Goal: Task Accomplishment & Management: Use online tool/utility

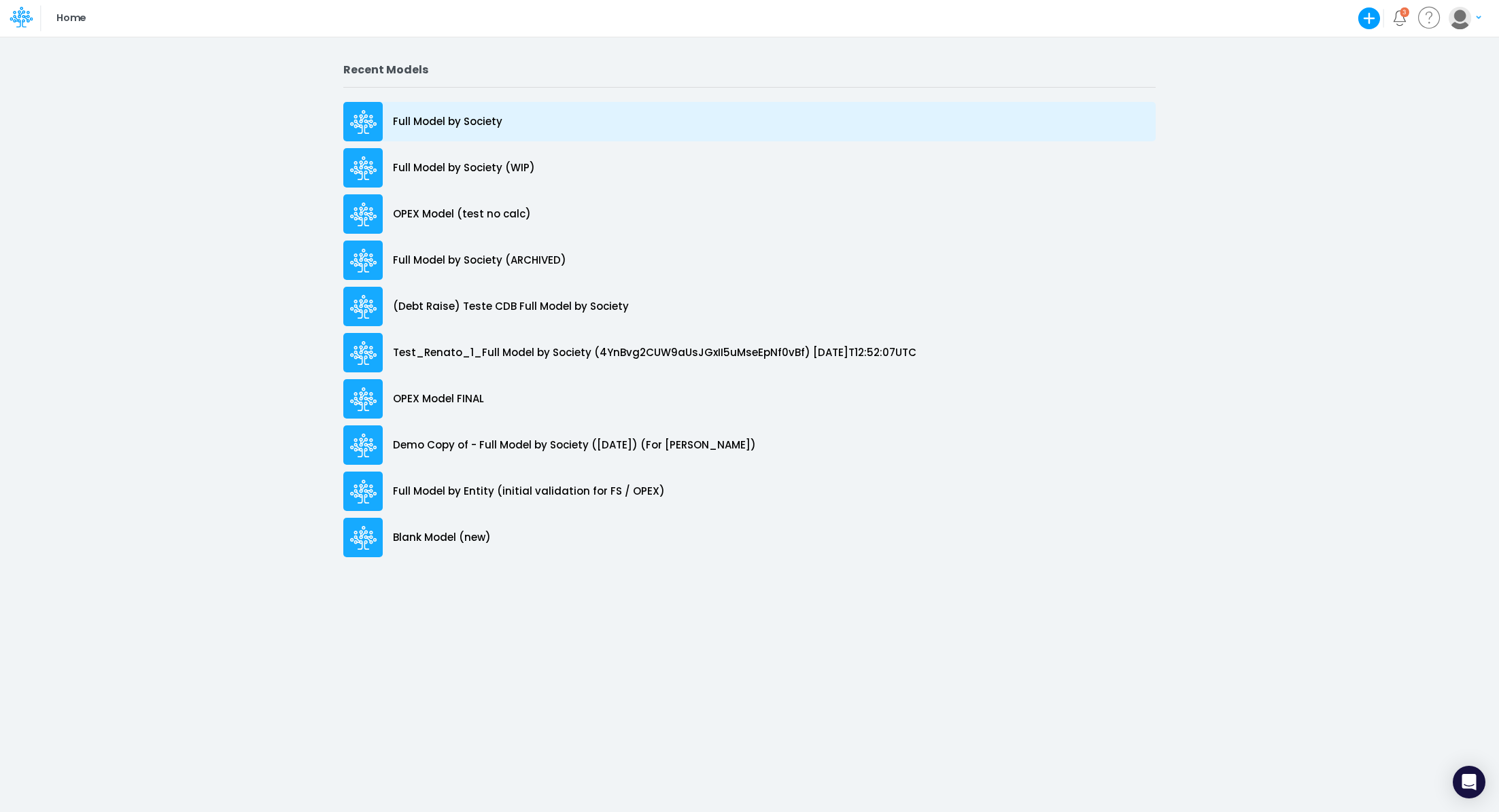
click at [487, 130] on div "Full Model by Society" at bounding box center [750, 121] width 812 height 39
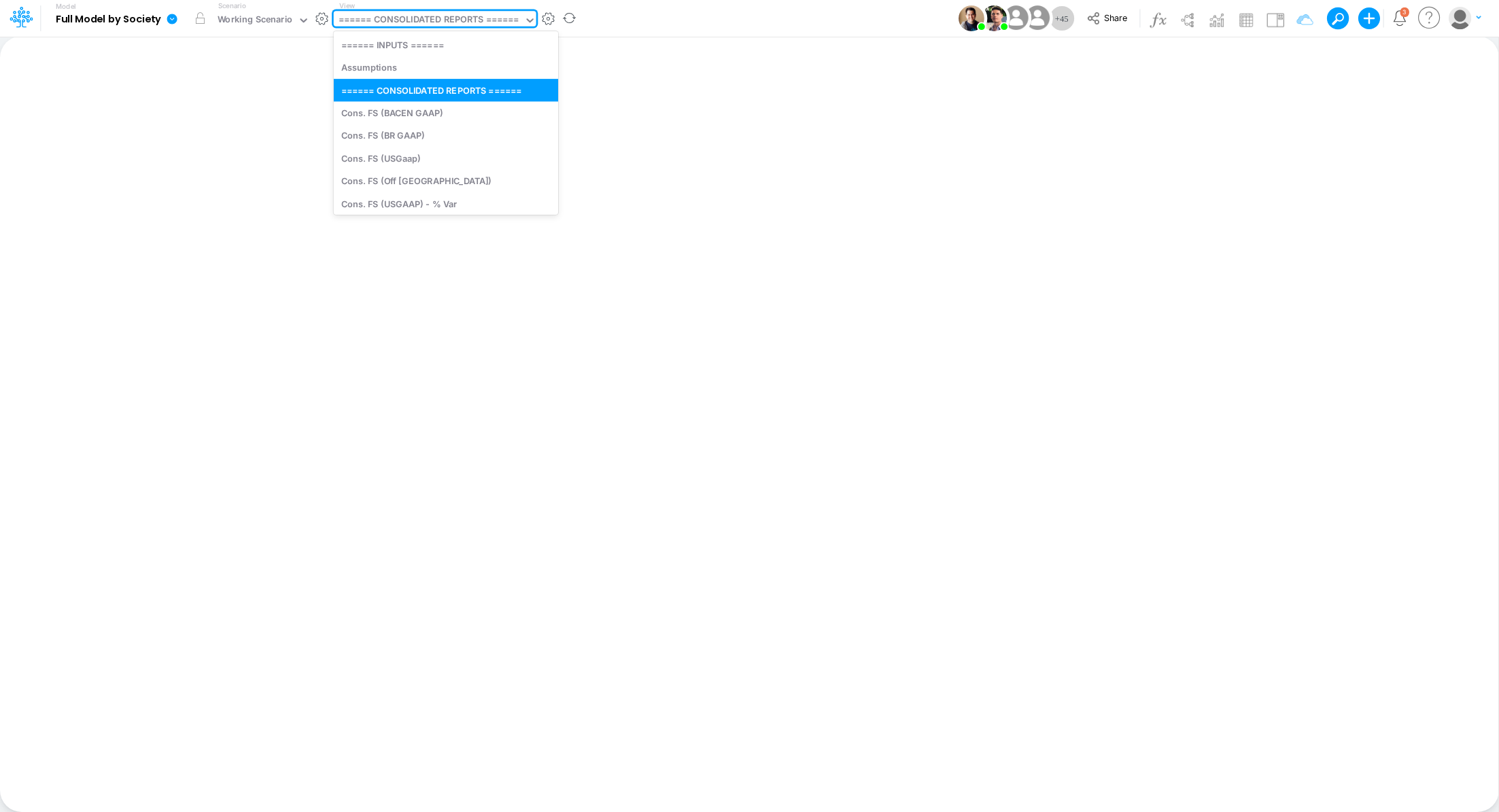
click at [432, 17] on div "====== CONSOLIDATED REPORTS ======" at bounding box center [429, 20] width 181 height 15
click at [426, 158] on div "Cons. FS (USGaap)" at bounding box center [446, 158] width 225 height 22
type input "Consolidated FS - USGAAP"
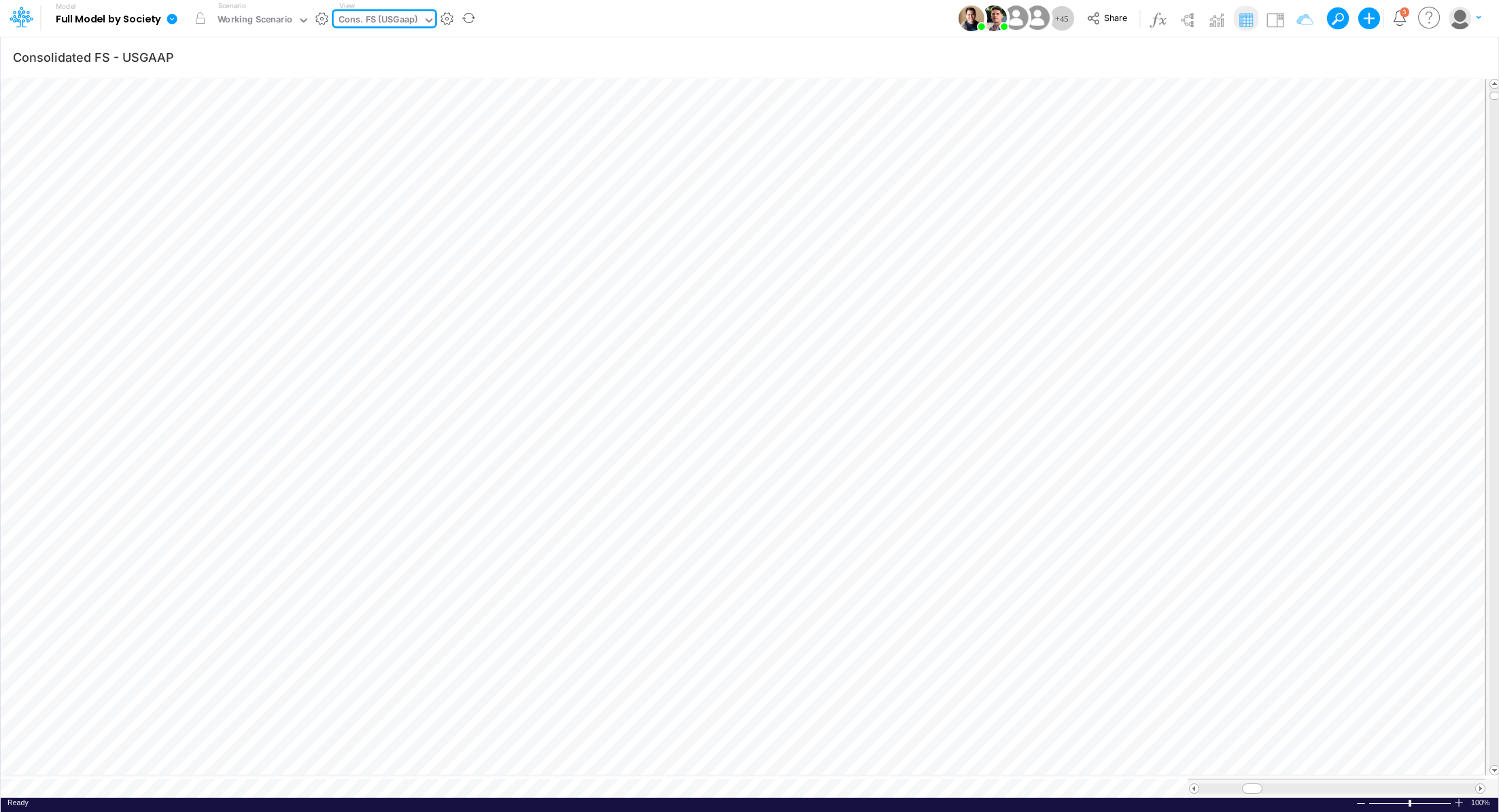
click at [378, 17] on div "Cons. FS (USGaap)" at bounding box center [378, 20] width 79 height 15
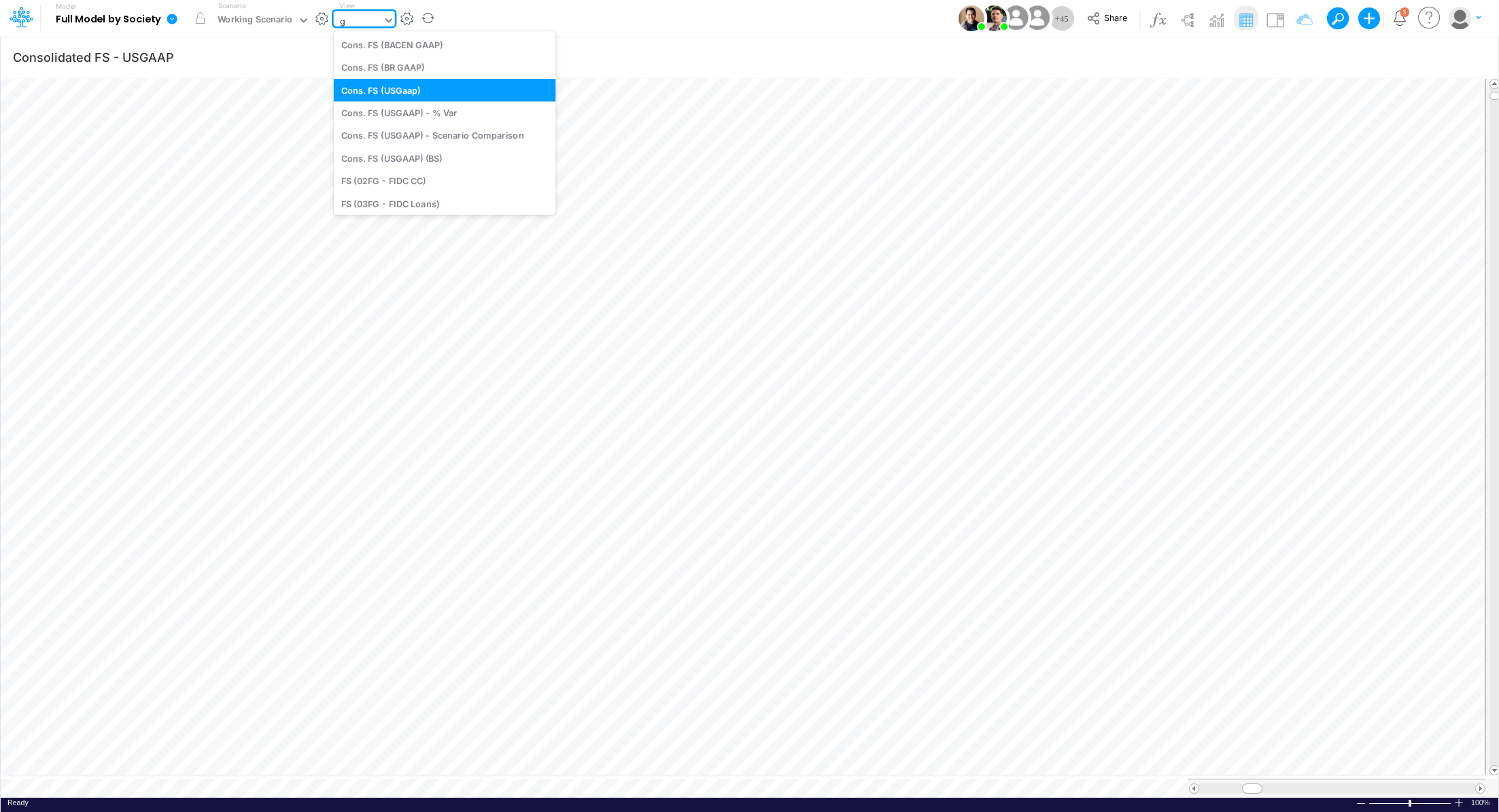
type input "gr"
click at [424, 67] on div "GR Mapping - PER" at bounding box center [445, 67] width 222 height 22
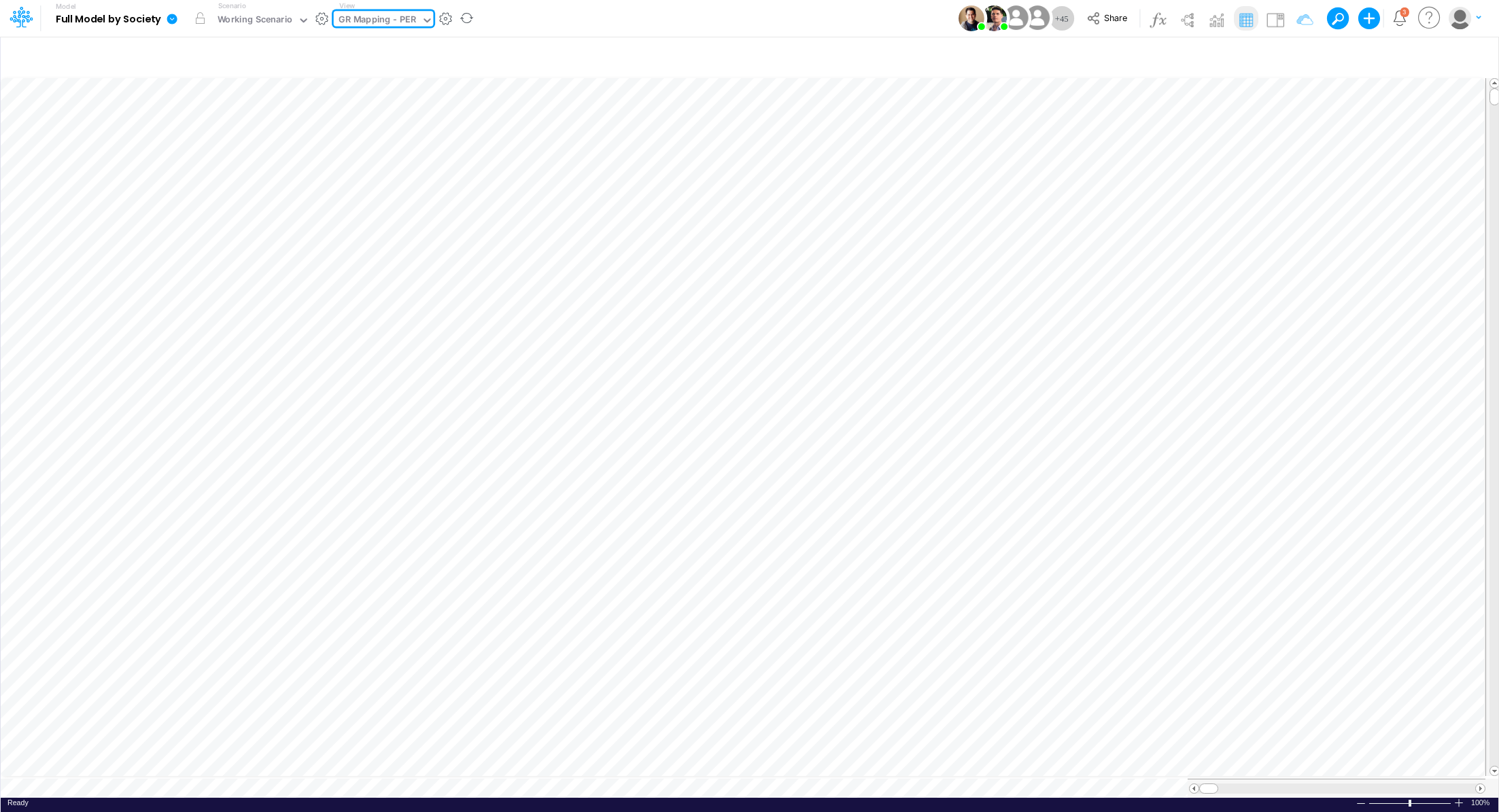
type input "Consolidated FS - USGAAP"
click at [392, 22] on div "GR Mapping - PER" at bounding box center [377, 20] width 78 height 15
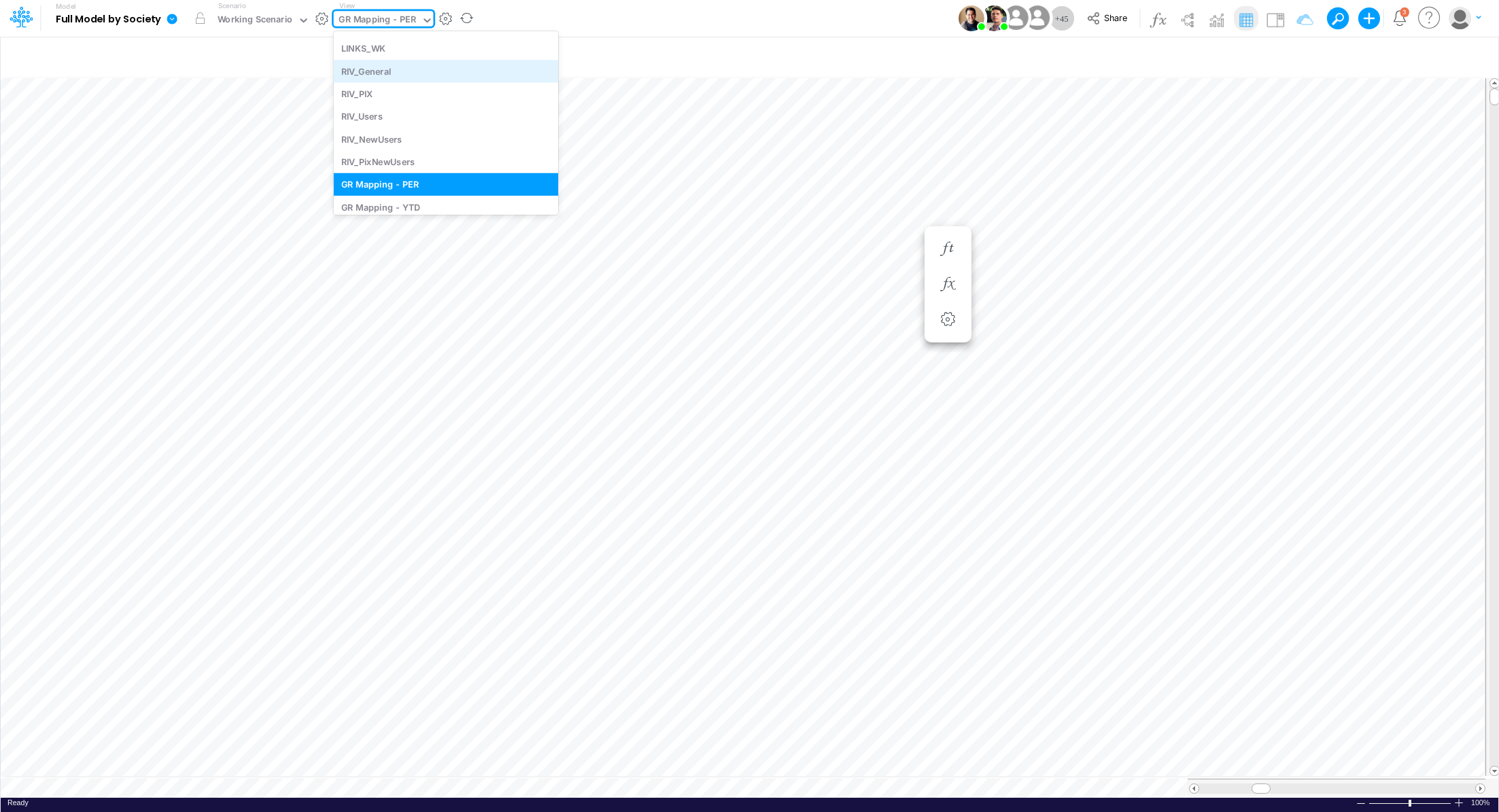
scroll to position [2246, 0]
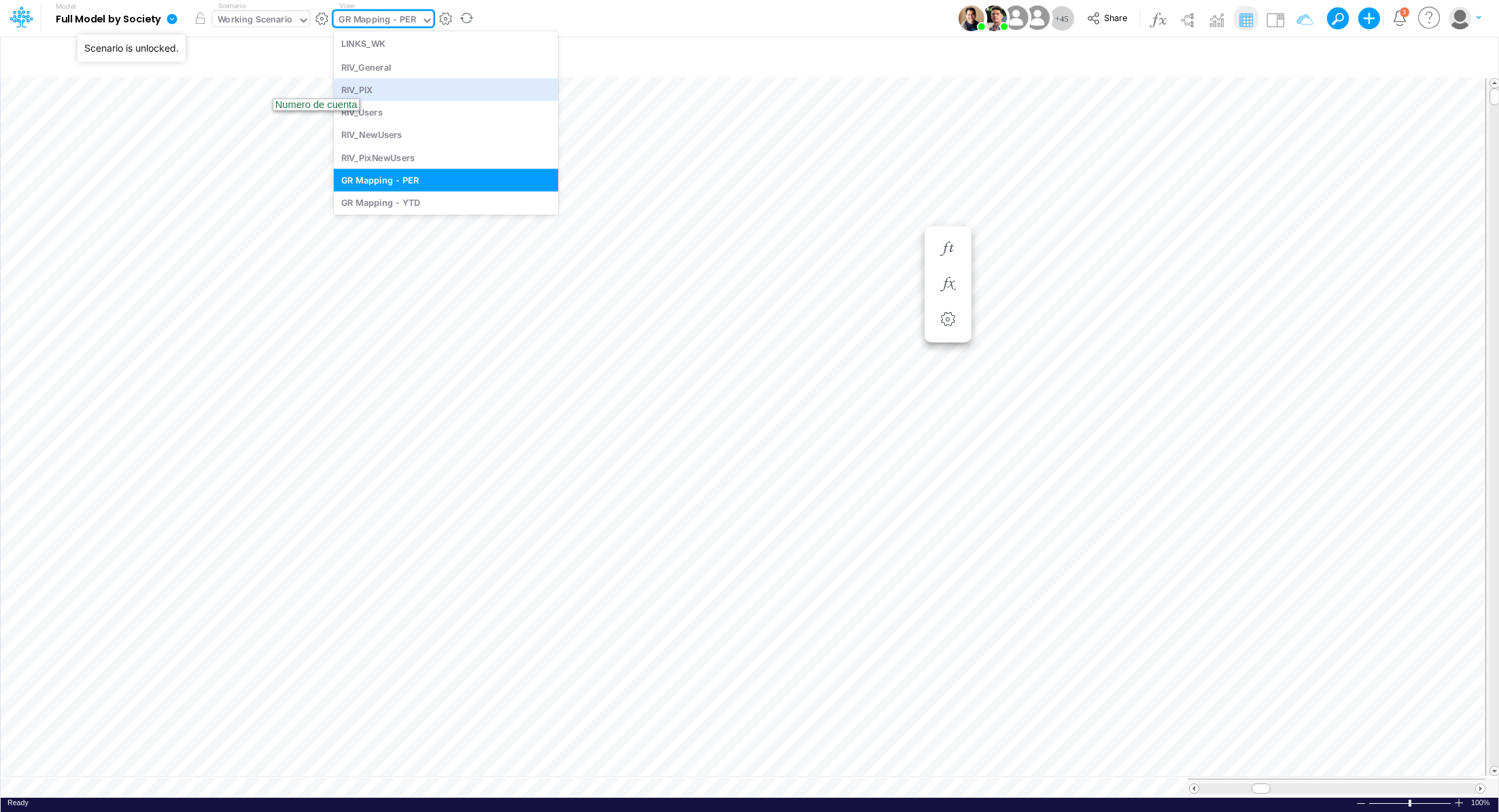
click at [246, 14] on div "Working Scenario" at bounding box center [255, 20] width 75 height 15
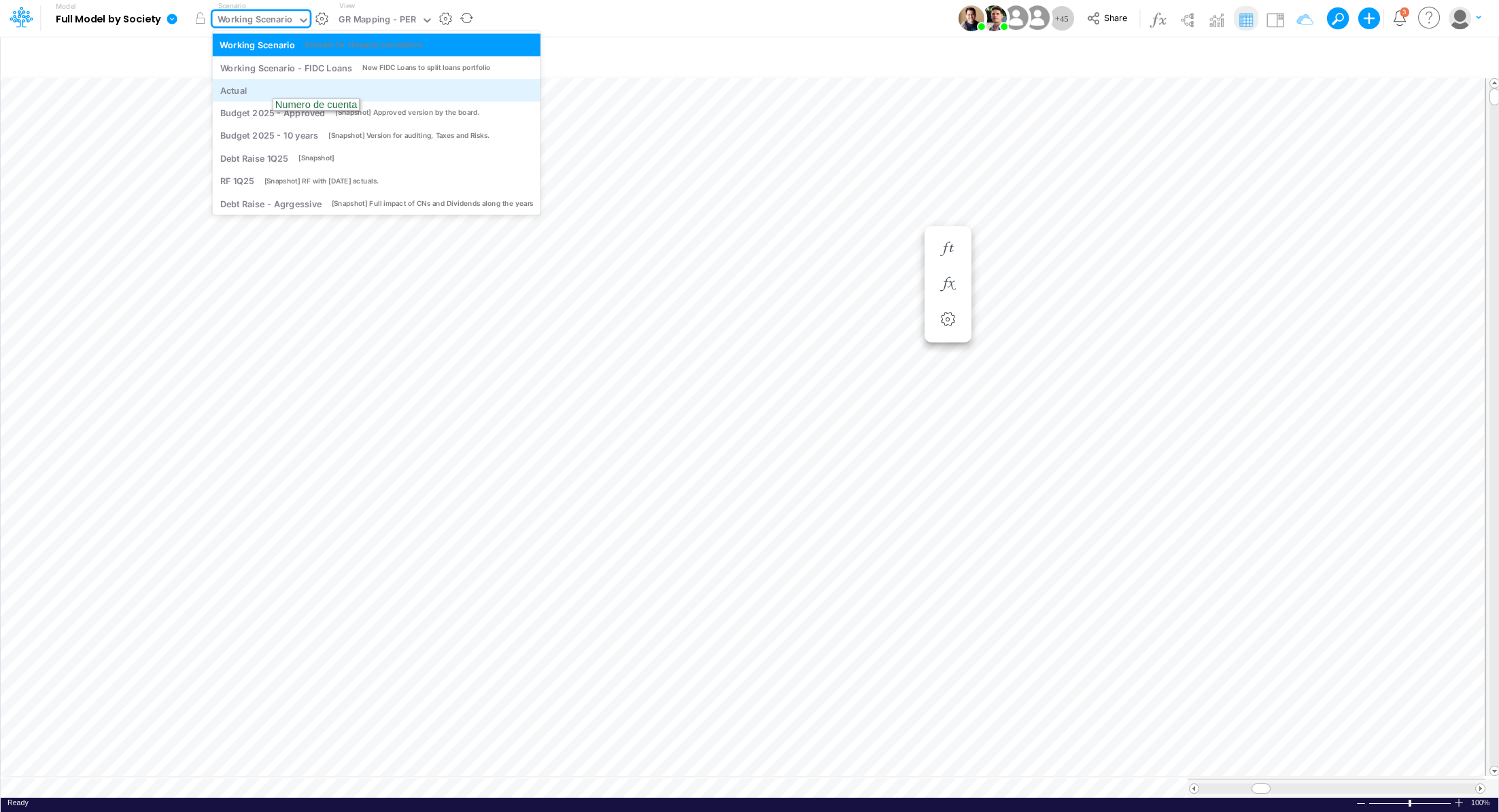
click at [227, 89] on div "Actual" at bounding box center [234, 90] width 27 height 13
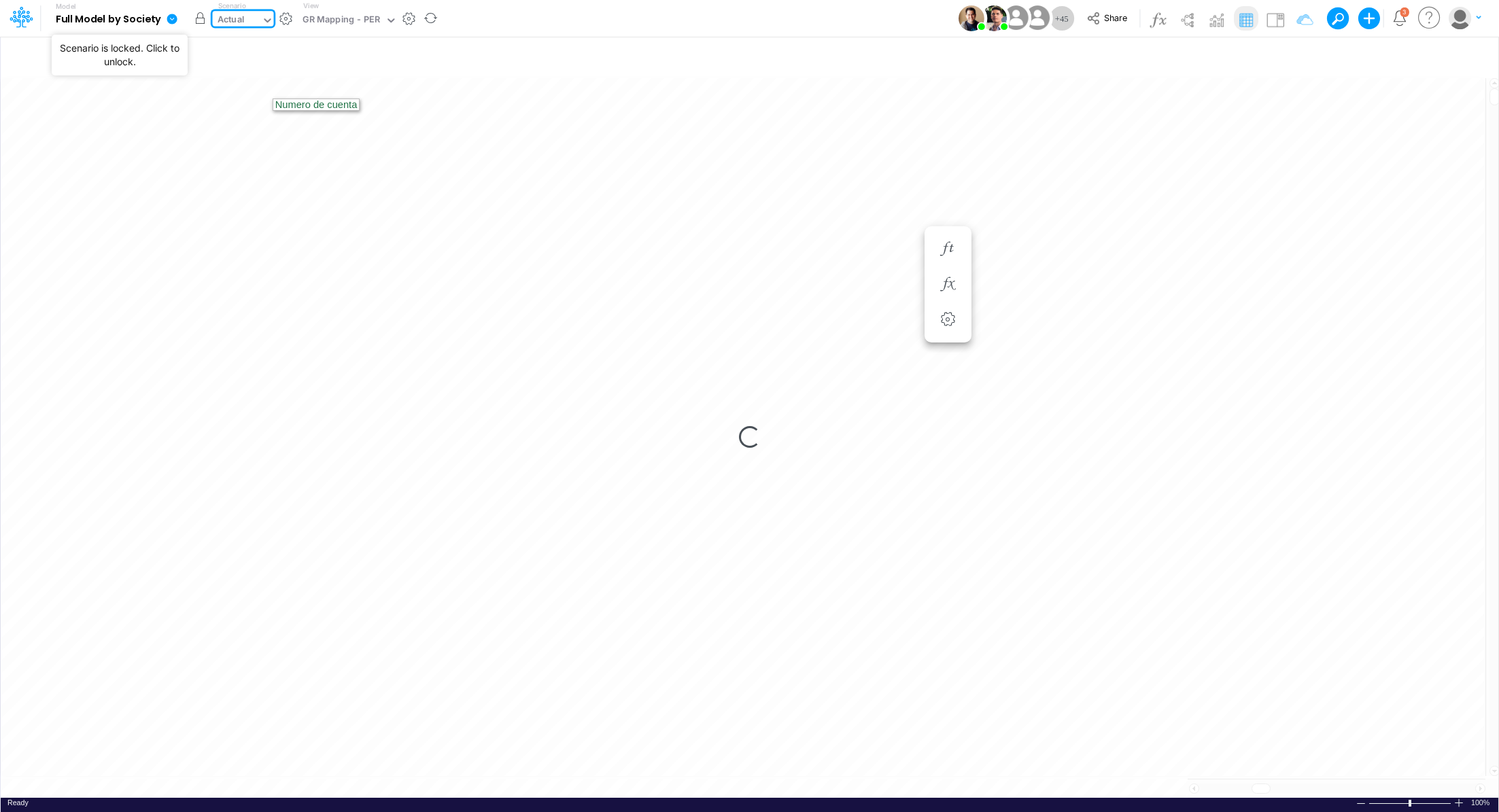
click at [201, 20] on button "button" at bounding box center [201, 18] width 24 height 24
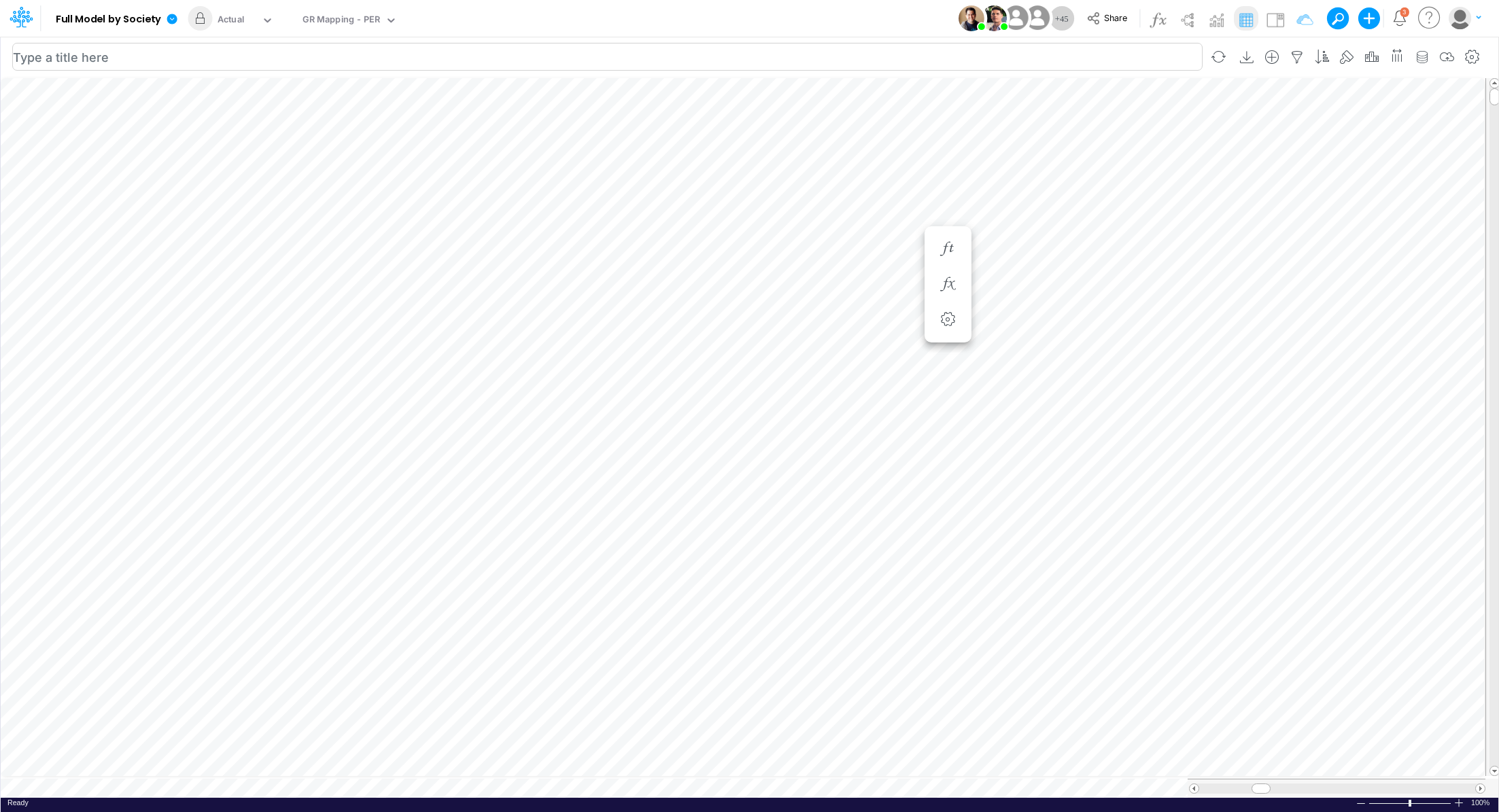
scroll to position [6, 2]
click at [1191, 785] on span at bounding box center [1194, 789] width 9 height 9
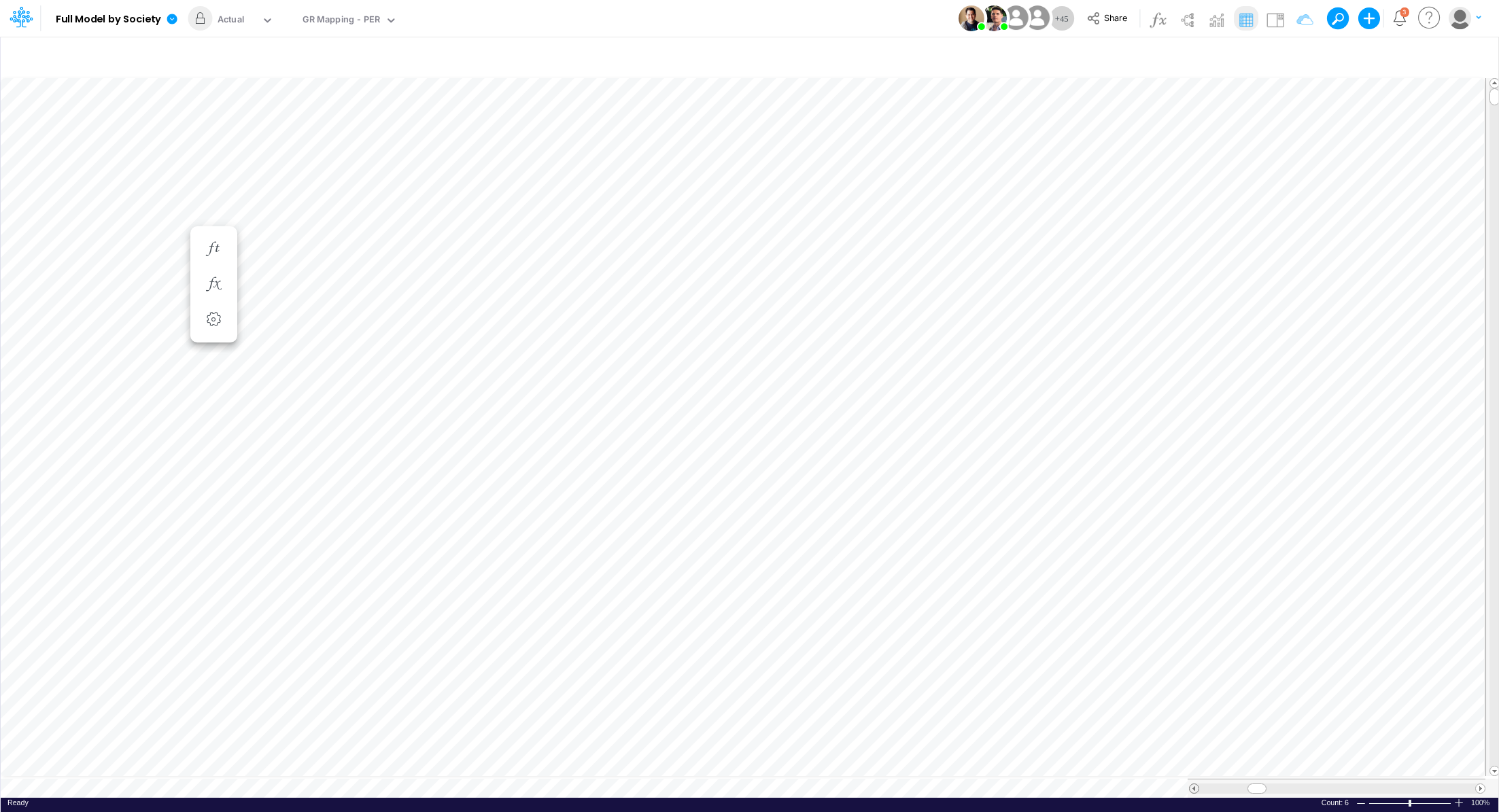
click at [1191, 785] on span at bounding box center [1194, 789] width 9 height 9
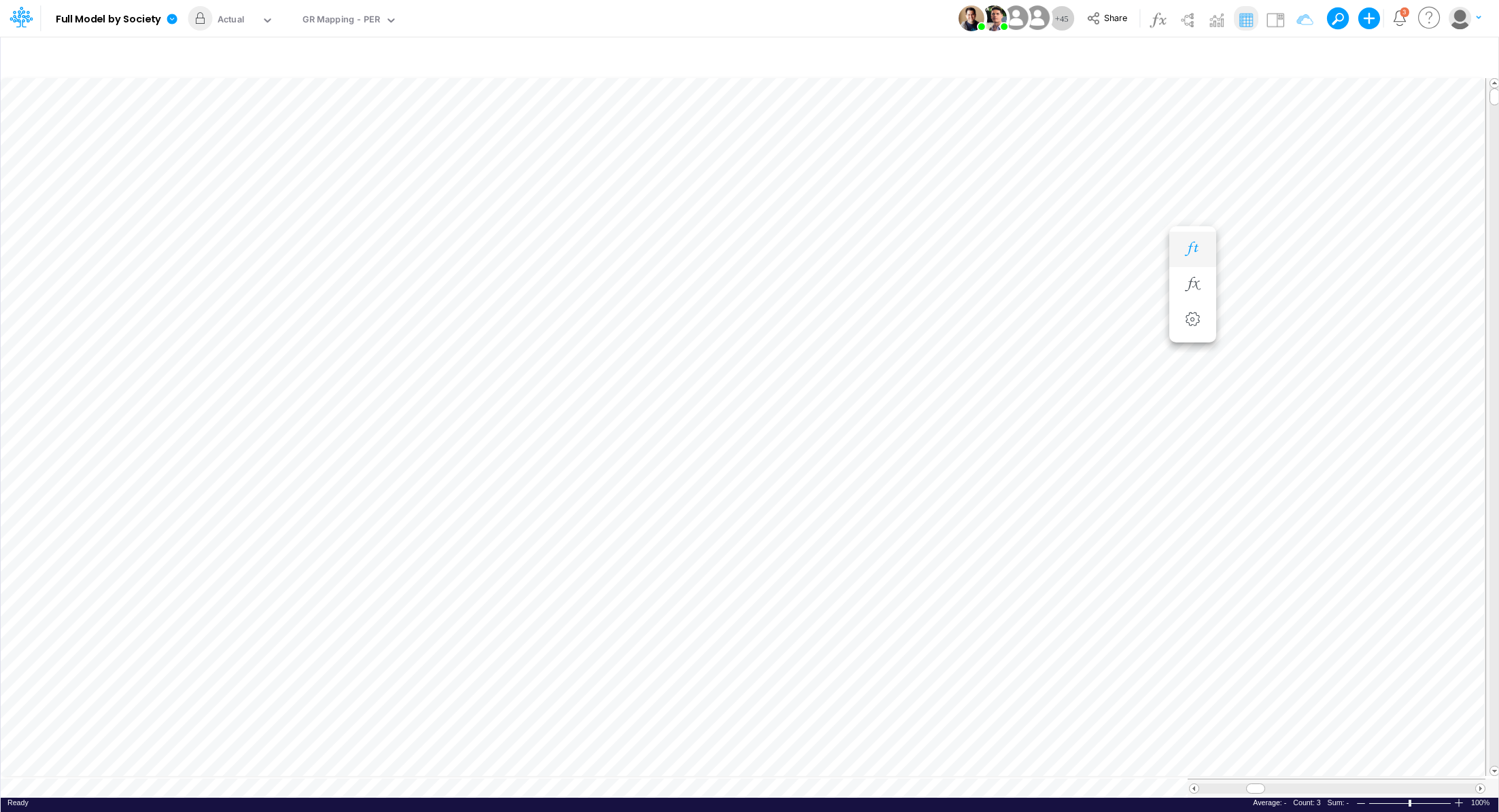
click at [1265, 174] on body "Model Full Model by Society Edit model settings Duplicate Import QuickBooks Qui…" at bounding box center [750, 406] width 1499 height 812
click at [238, 21] on div "Actual" at bounding box center [231, 20] width 27 height 15
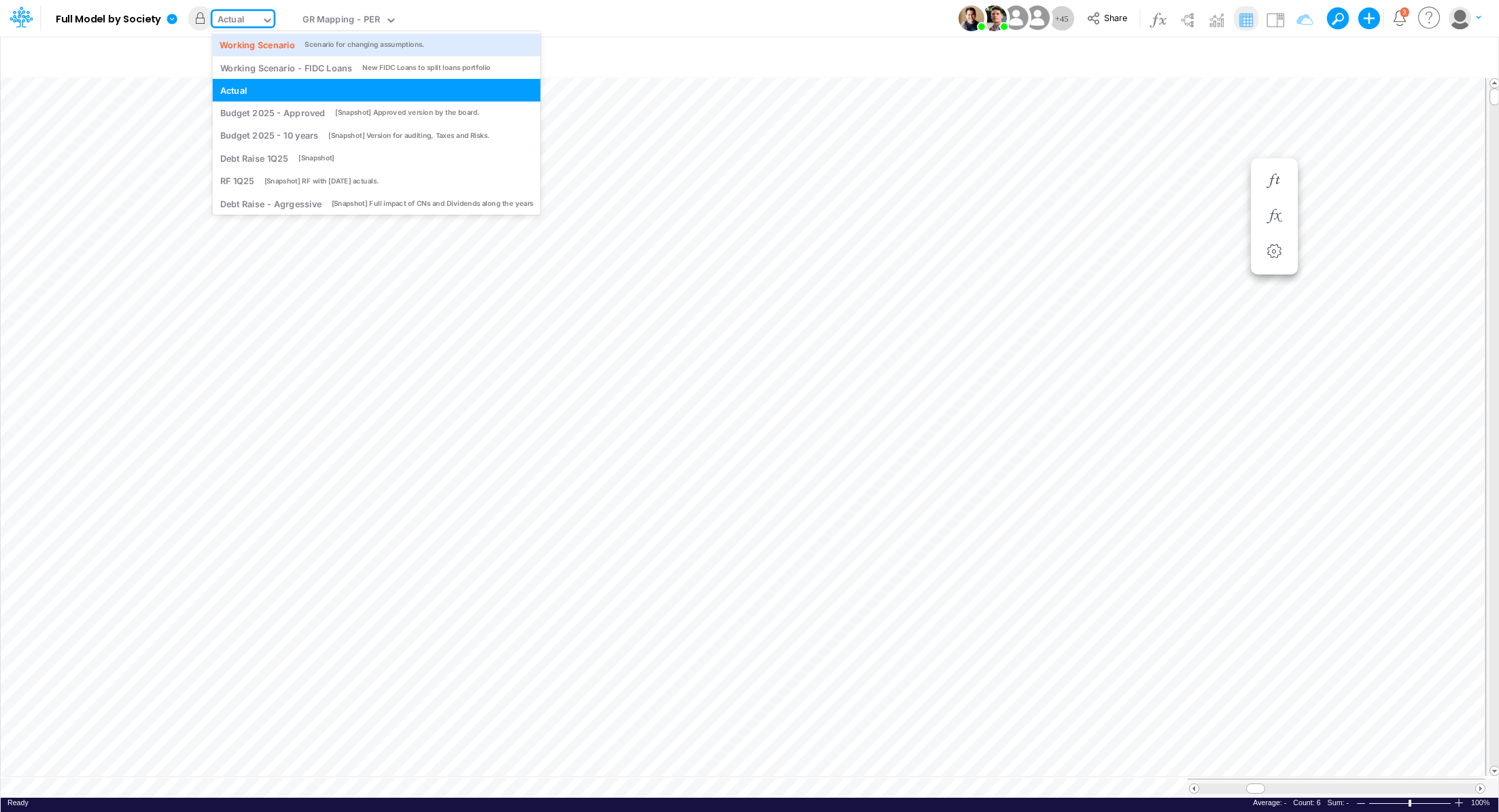
click at [810, 29] on div "Model Full Model by Society Edit model settings Duplicate Import QuickBooks Qui…" at bounding box center [750, 18] width 1350 height 37
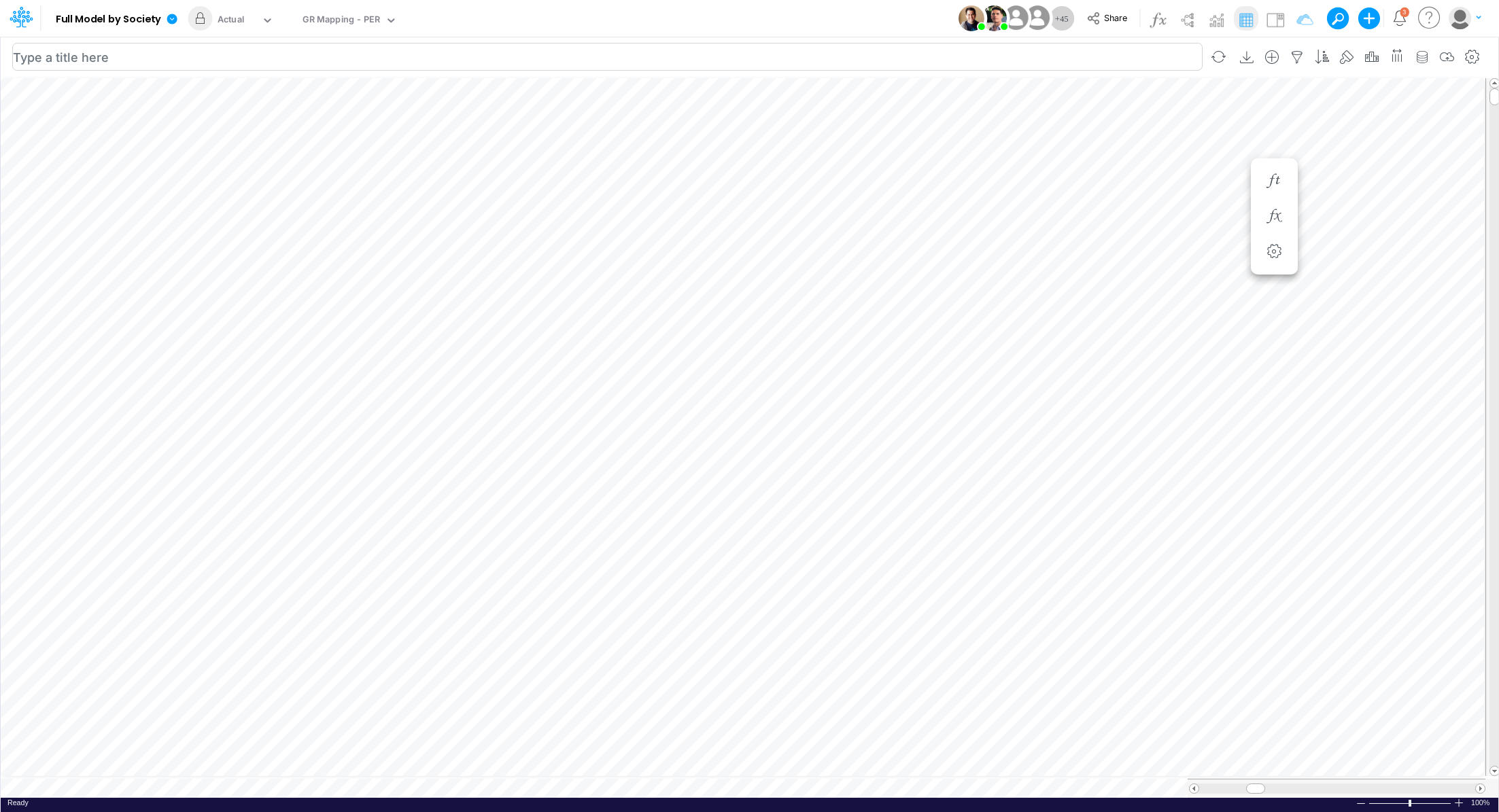
scroll to position [6, 2]
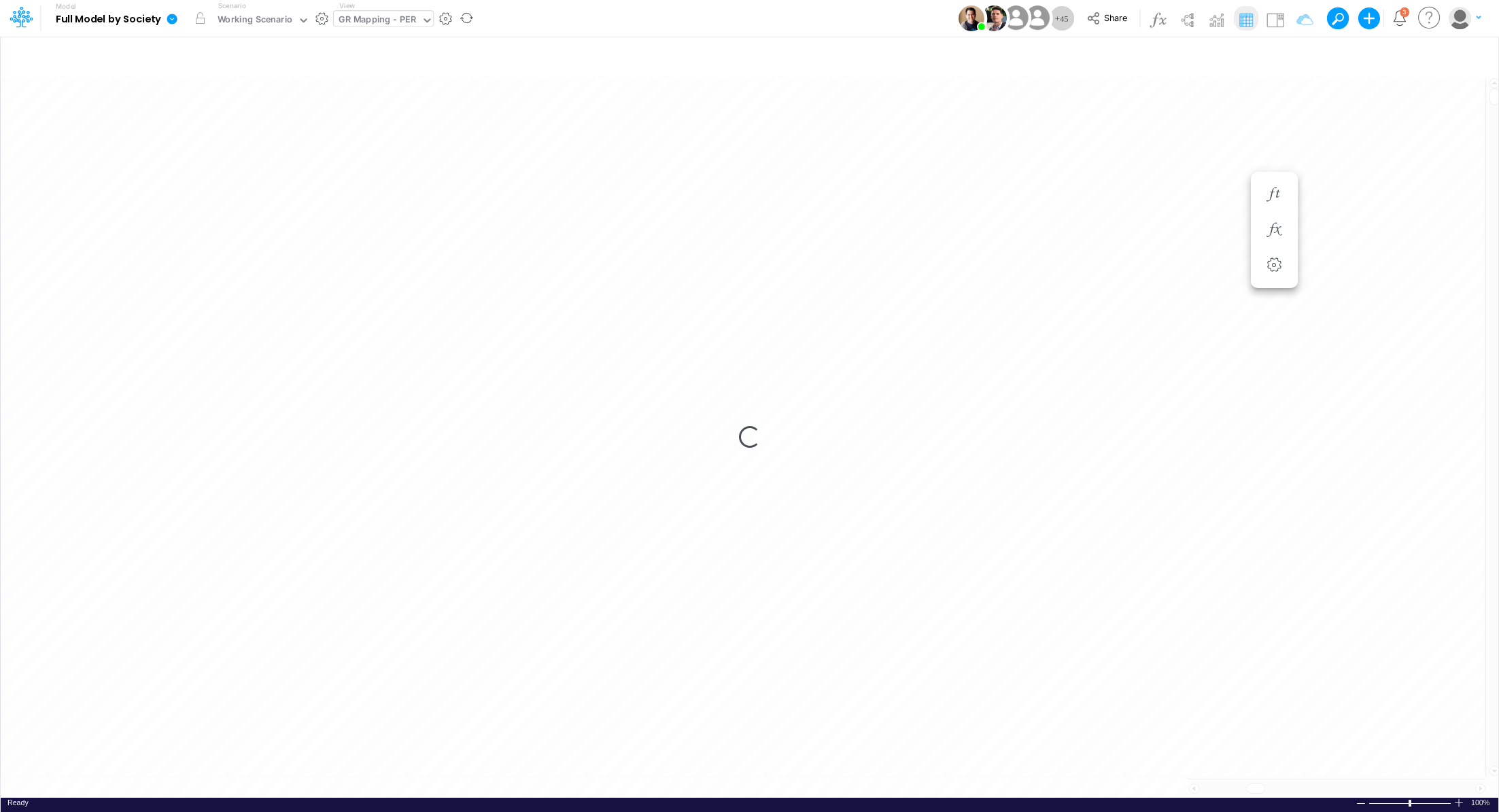
click at [395, 20] on div "GR Mapping - PER" at bounding box center [377, 20] width 78 height 15
type input "riv"
click at [385, 19] on div "GR Mapping - PER riv" at bounding box center [384, 18] width 100 height 15
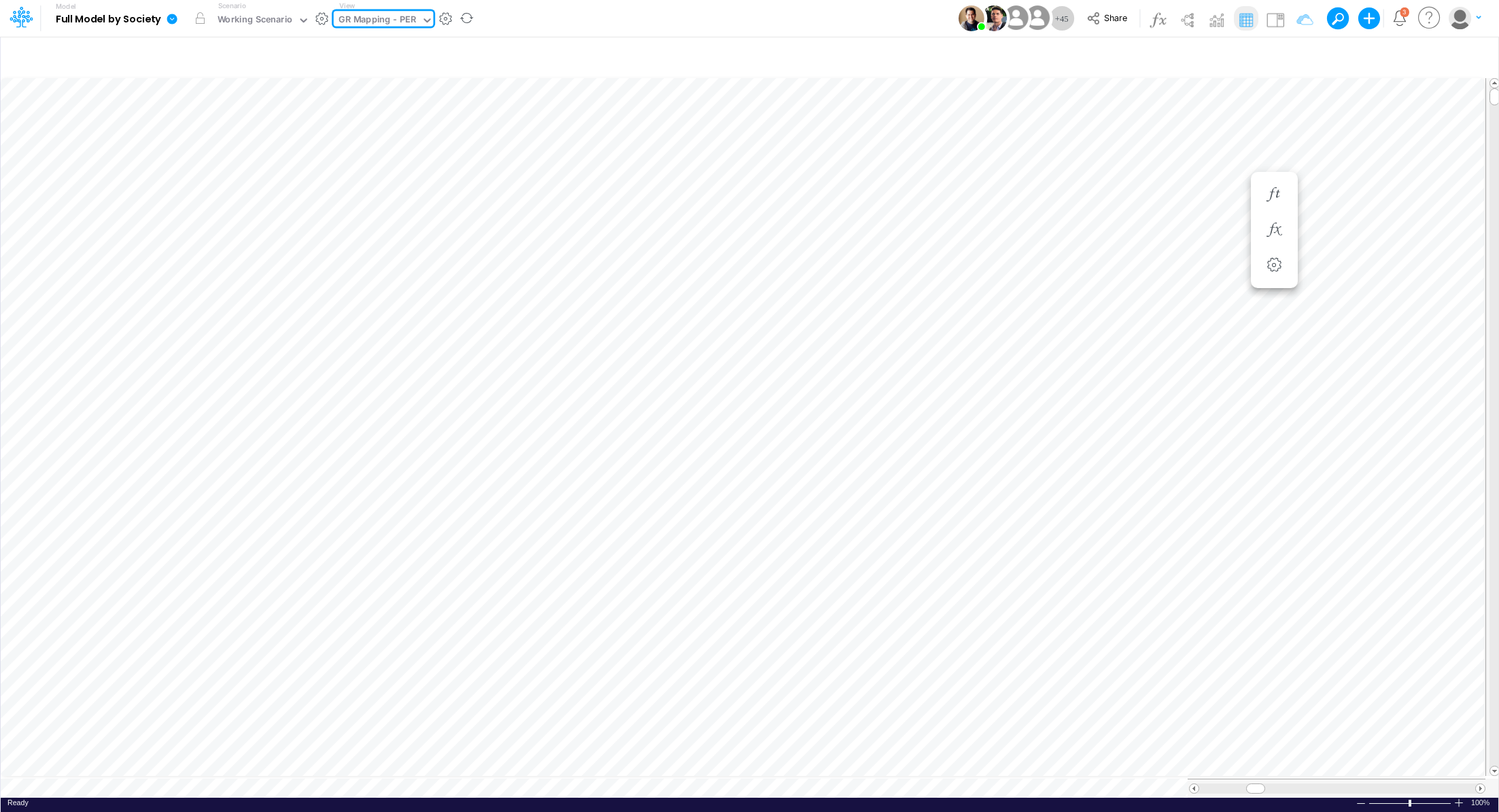
drag, startPoint x: 376, startPoint y: 11, endPoint x: 372, endPoint y: 20, distance: 9.8
click at [374, 17] on div "GR Mapping - PER" at bounding box center [377, 21] width 87 height 20
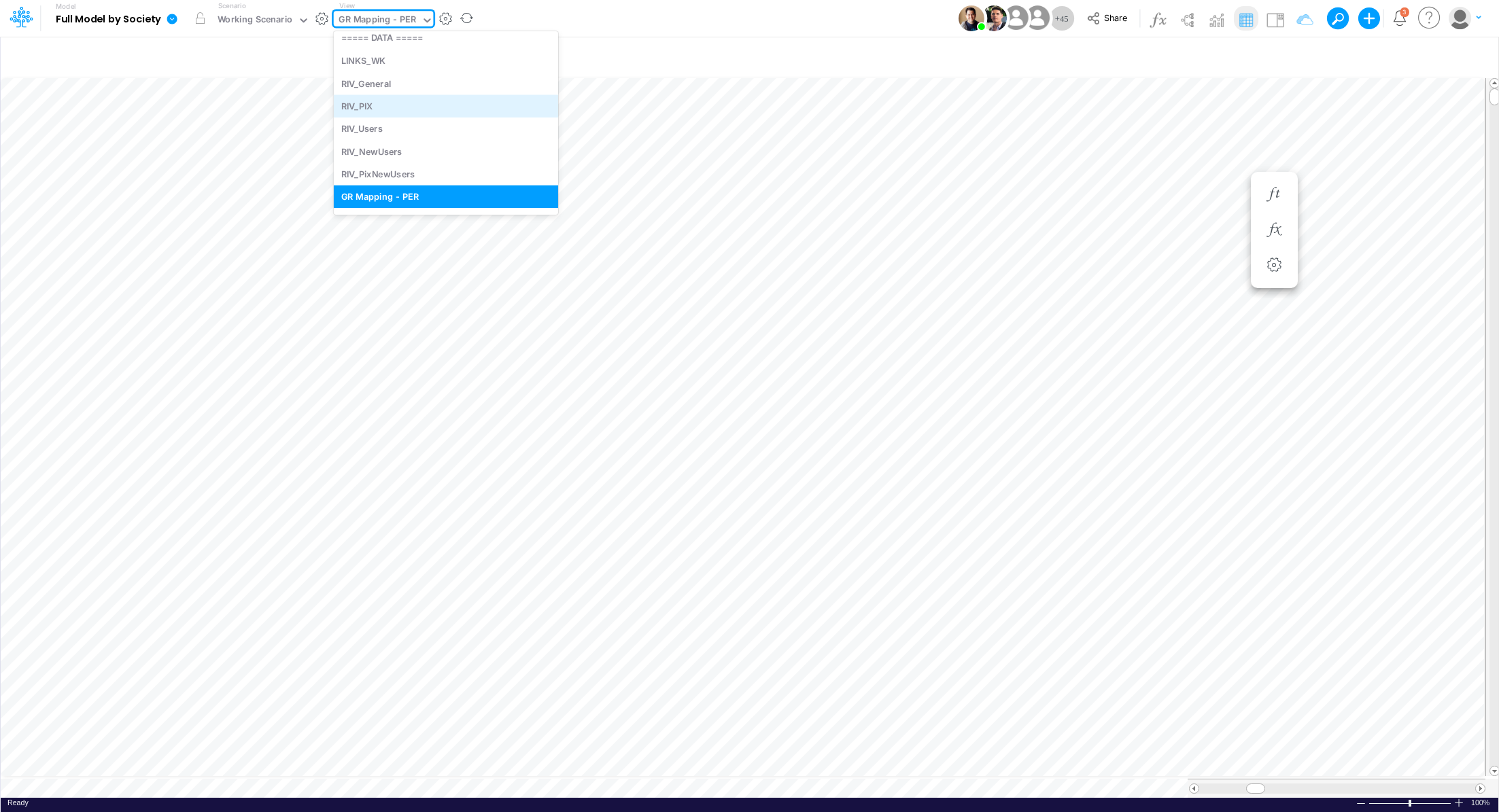
click at [396, 113] on div "RIV_PIX" at bounding box center [446, 106] width 225 height 22
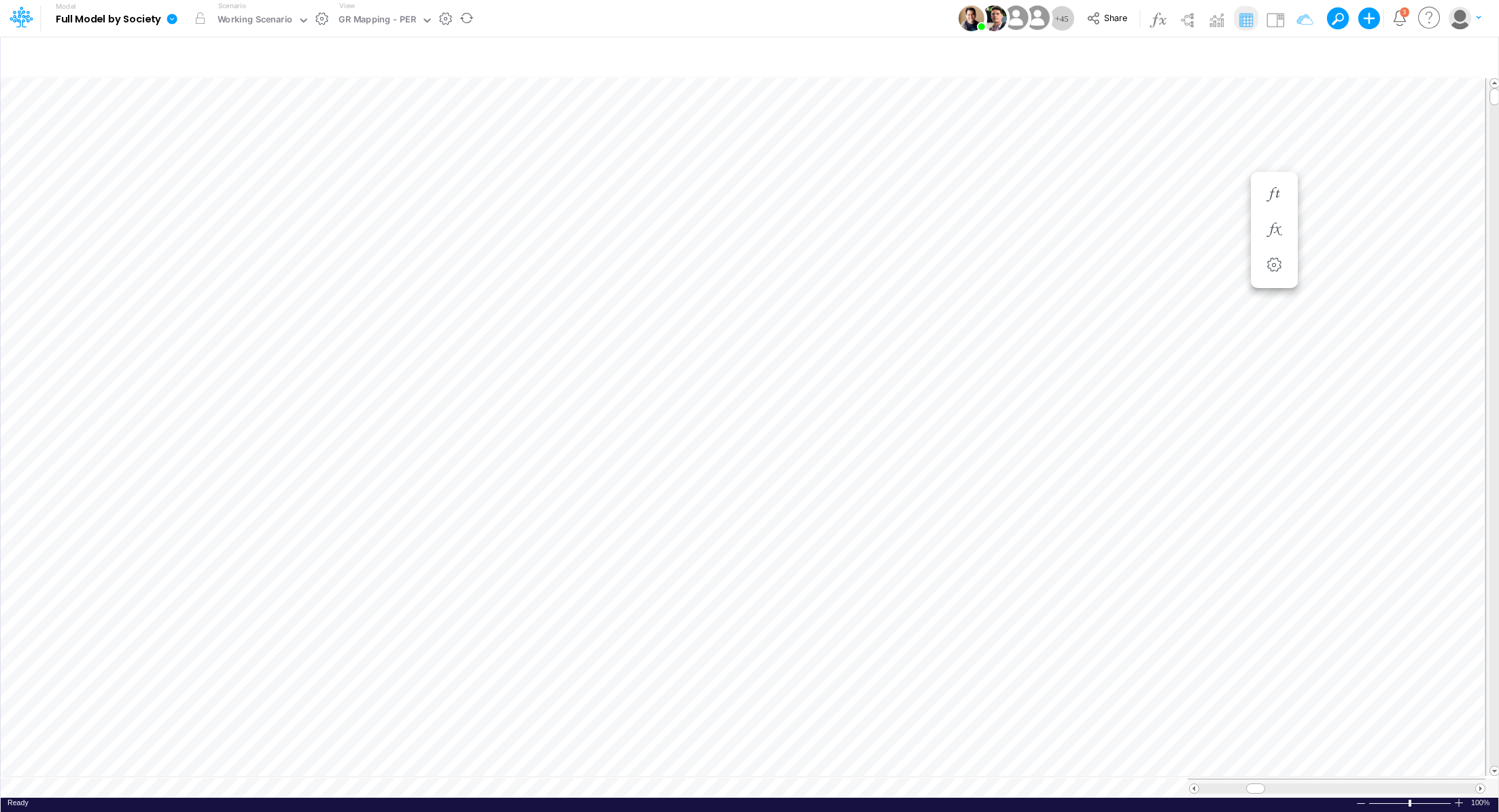
scroll to position [6, 2]
click at [172, 17] on icon at bounding box center [172, 18] width 10 height 10
click at [228, 102] on button "Import" at bounding box center [240, 97] width 145 height 22
click at [373, 128] on button "Data" at bounding box center [386, 127] width 145 height 21
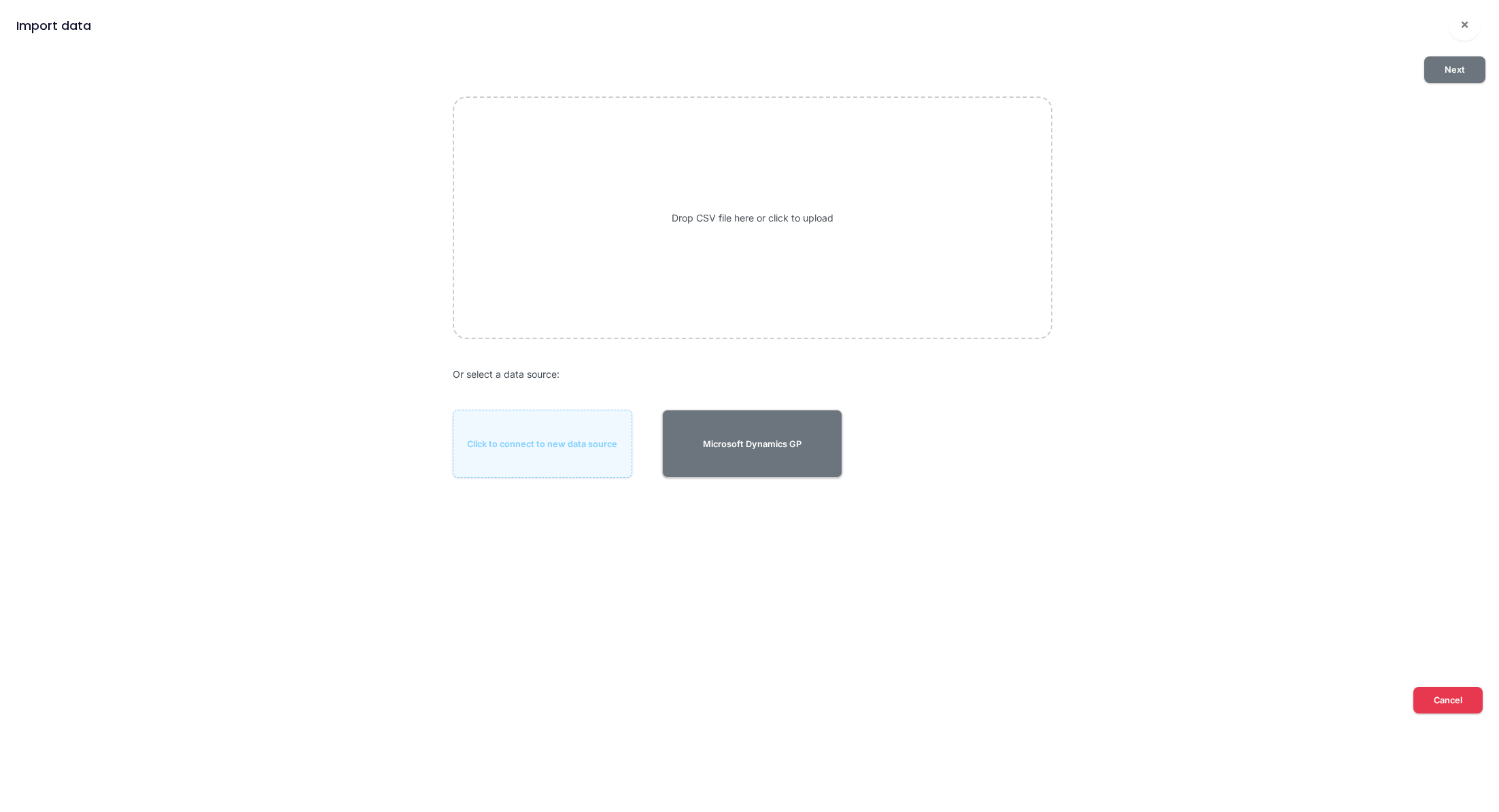
click at [781, 210] on div "Drop CSV file here or click to upload" at bounding box center [752, 217] width 599 height 242
click at [1444, 50] on div "Next 82 KB GR Mapping Import P&L Jun.csv Or select a data source: Click to conn…" at bounding box center [750, 361] width 1488 height 631
click at [1440, 62] on button "Next" at bounding box center [1455, 69] width 61 height 26
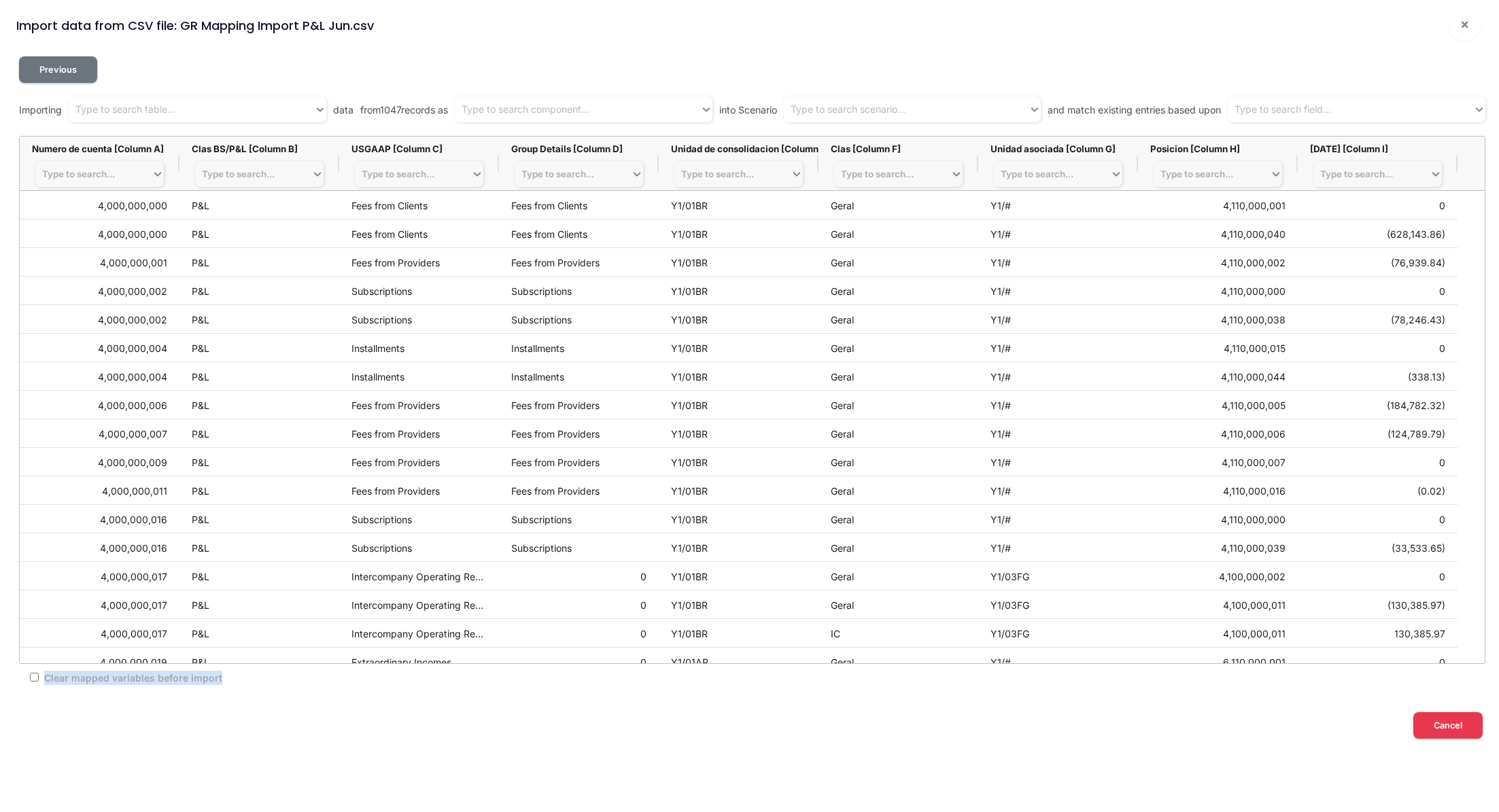
drag, startPoint x: 238, startPoint y: 682, endPoint x: 73, endPoint y: 674, distance: 165.2
click at [47, 679] on div "Clear mapped variables before import" at bounding box center [748, 677] width 1458 height 26
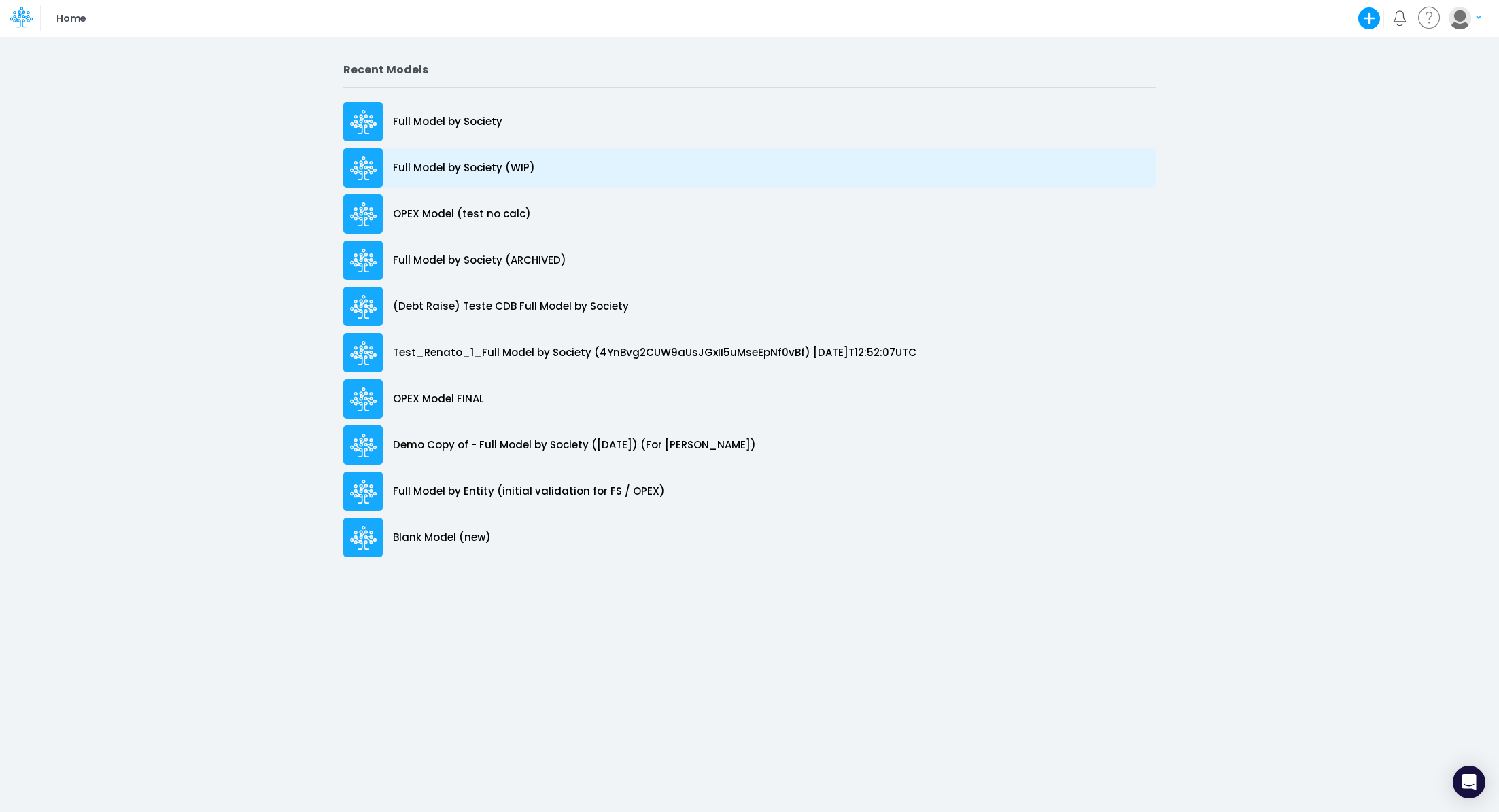
click at [480, 165] on p "Full Model by Society (WIP)" at bounding box center [464, 168] width 142 height 15
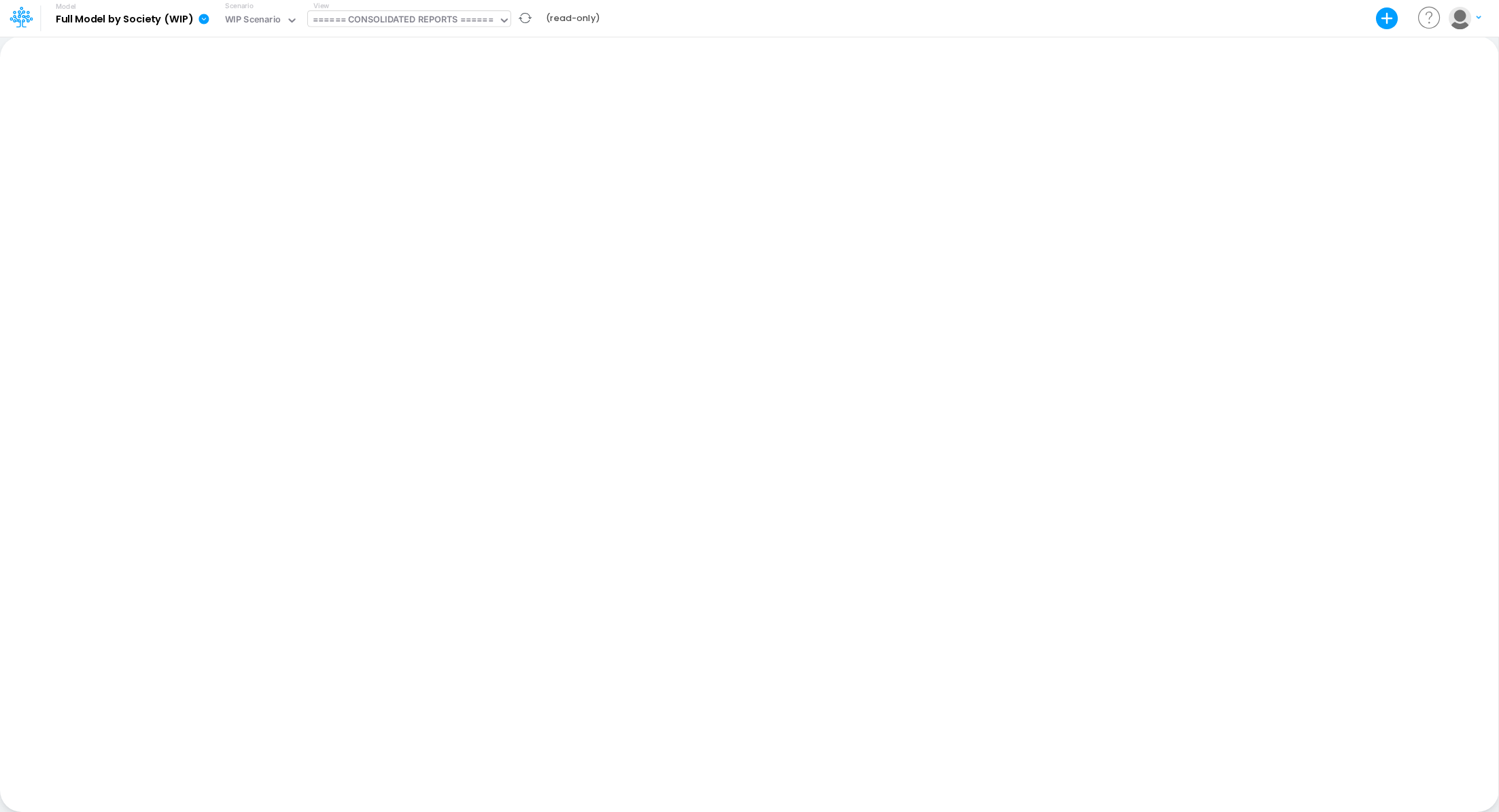
click at [412, 21] on div "====== CONSOLIDATED REPORTS ======" at bounding box center [403, 20] width 181 height 15
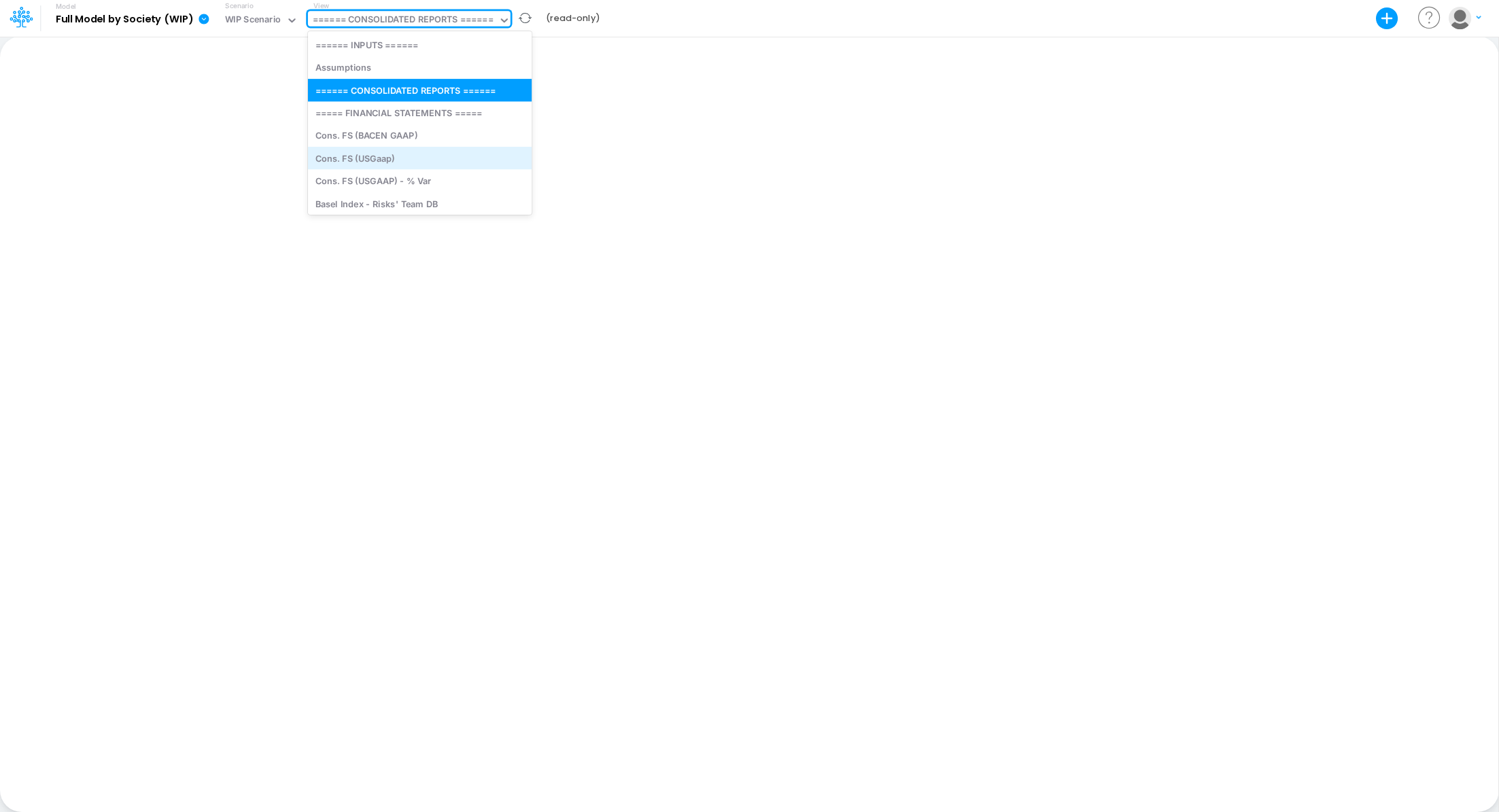
click at [418, 153] on div "Cons. FS (USGaap)" at bounding box center [420, 158] width 224 height 22
type input "Consolidated FS - USGAAP"
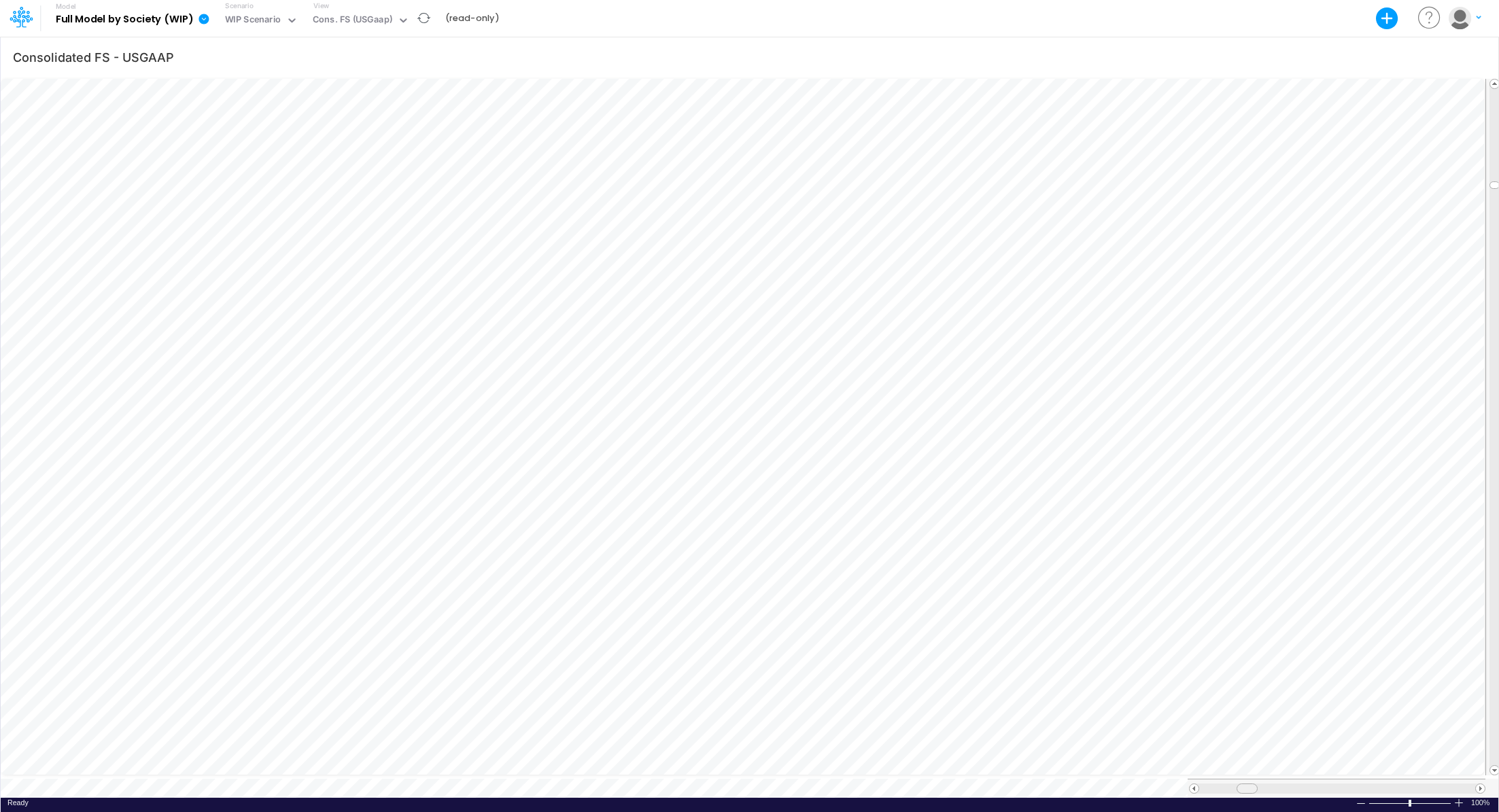
scroll to position [6, 0]
click at [1062, 765] on table at bounding box center [750, 437] width 1500 height 722
click at [1473, 57] on icon "button" at bounding box center [1472, 58] width 20 height 14
select select "notEqual"
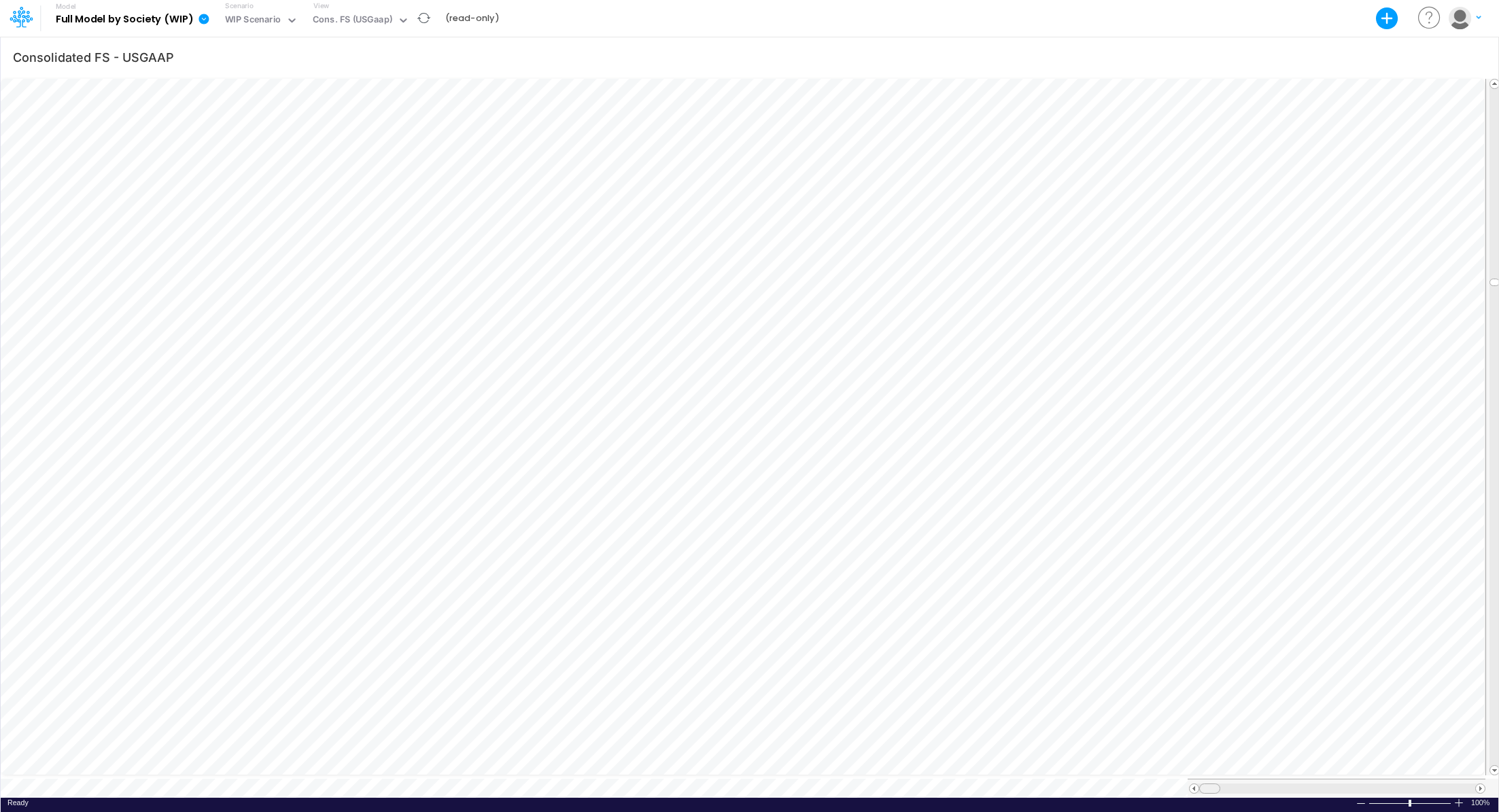
click at [612, 638] on table at bounding box center [750, 437] width 1500 height 722
